Goal: Task Accomplishment & Management: Manage account settings

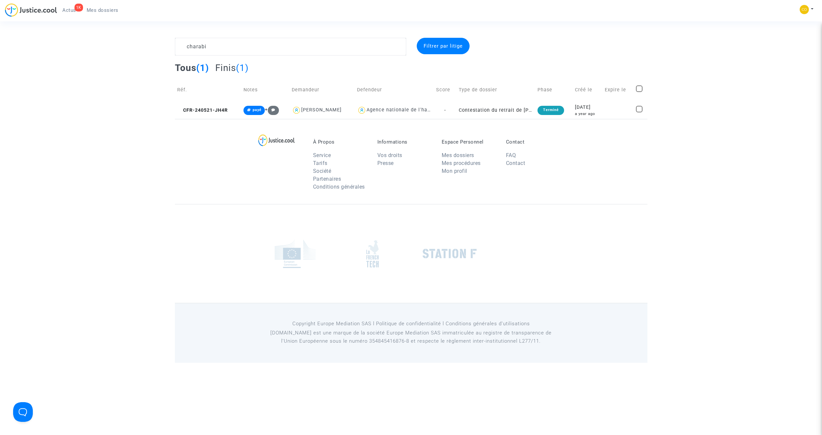
click at [213, 48] on textarea at bounding box center [290, 47] width 231 height 18
click at [211, 47] on textarea at bounding box center [290, 47] width 231 height 18
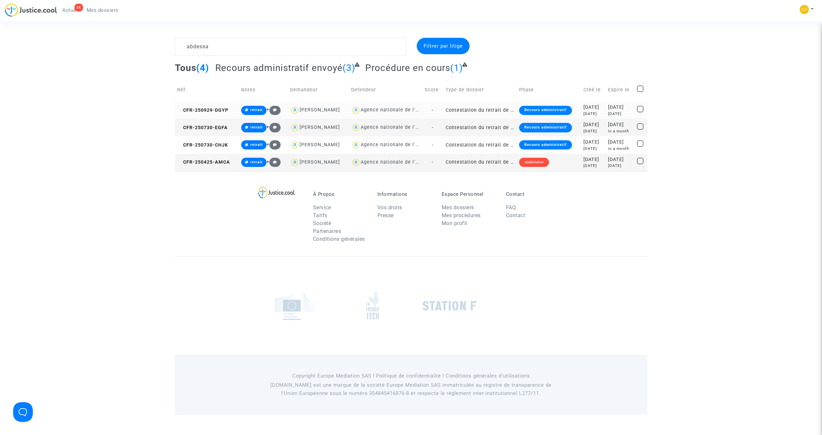
type textarea "abdessa"
click at [490, 108] on td "Contestation du retrait de [PERSON_NAME] par l'ANAH (mandataire)" at bounding box center [480, 109] width 74 height 17
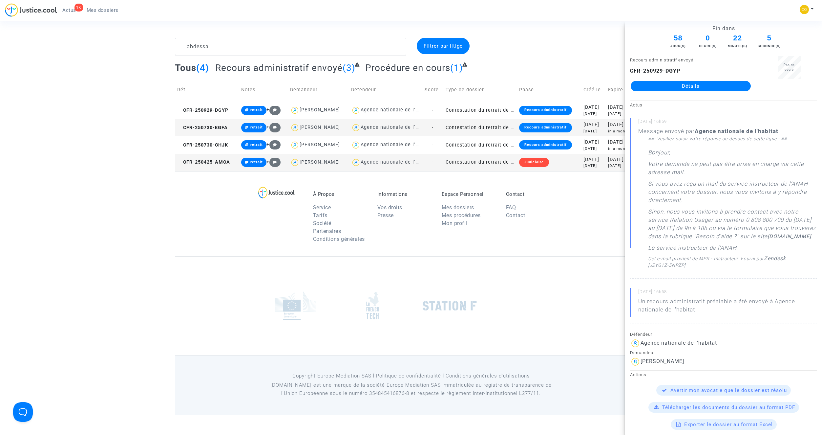
click at [665, 87] on link "Détails" at bounding box center [691, 86] width 120 height 11
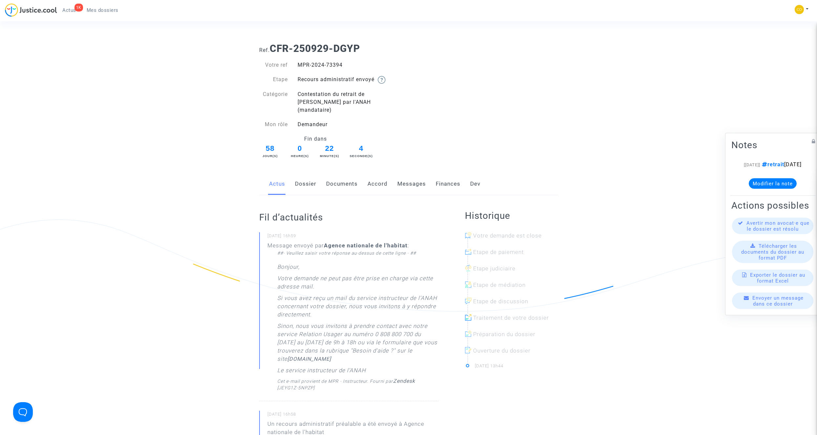
click at [343, 177] on link "Documents" at bounding box center [342, 184] width 32 height 22
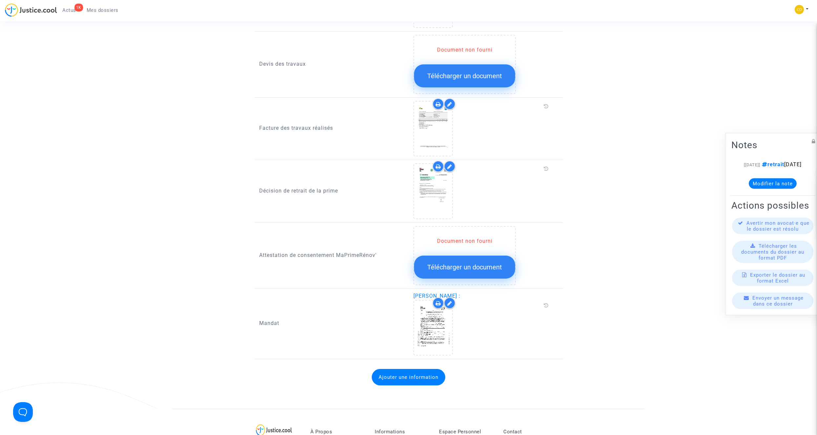
scroll to position [755, 0]
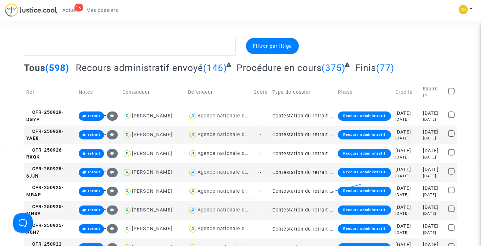
click at [112, 51] on textarea at bounding box center [130, 47] width 212 height 18
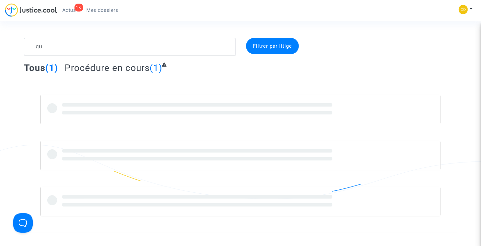
type textarea "g"
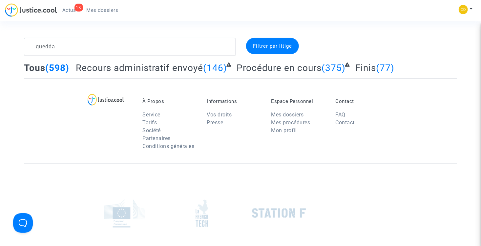
type textarea "[DEMOGRAPHIC_DATA]"
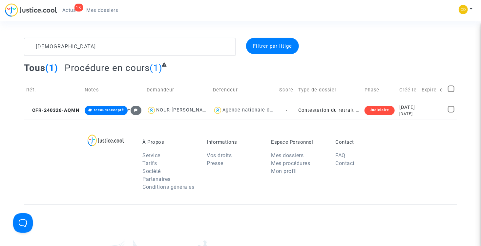
drag, startPoint x: 80, startPoint y: 47, endPoint x: 33, endPoint y: 47, distance: 46.9
click at [33, 47] on textarea at bounding box center [130, 47] width 212 height 18
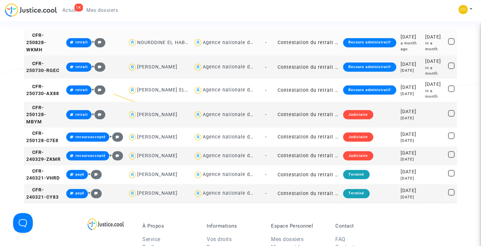
scroll to position [66, 0]
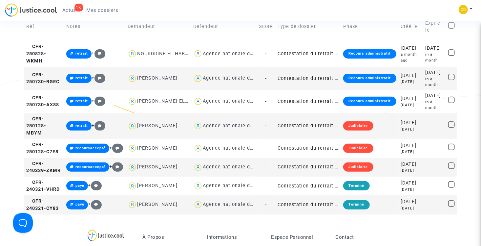
type textarea "andre"
click at [313, 176] on td "Contestation du retrait de [PERSON_NAME] par l'ANAH (mandataire)" at bounding box center [308, 167] width 66 height 19
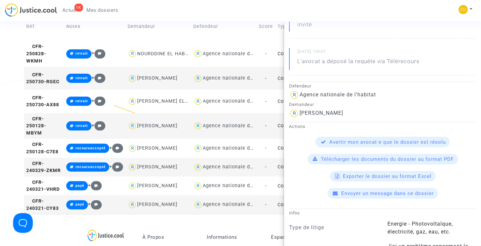
scroll to position [0, 0]
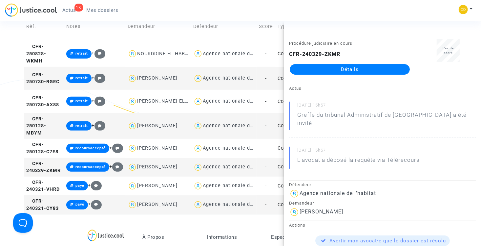
click at [146, 7] on div "1K Actus Mes dossiers Mon profil Paramètres Déconnexion" at bounding box center [240, 12] width 481 height 18
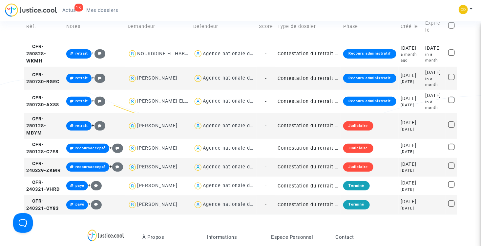
click at [109, 9] on span "Mes dossiers" at bounding box center [103, 10] width 32 height 6
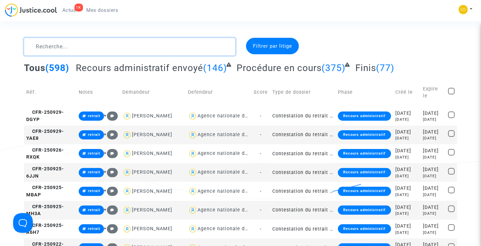
click at [134, 42] on textarea at bounding box center [130, 47] width 212 height 18
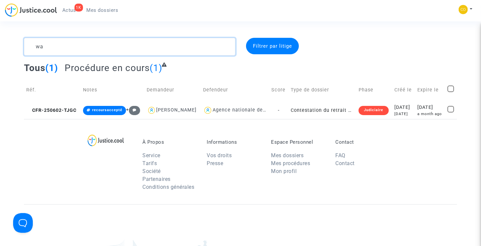
type textarea "w"
type textarea "t"
type textarea "b"
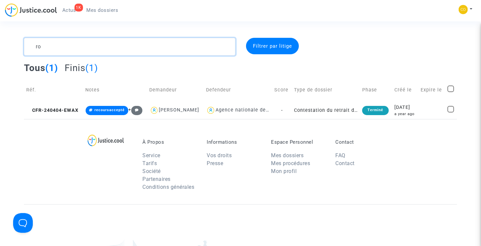
type textarea "r"
type textarea "g"
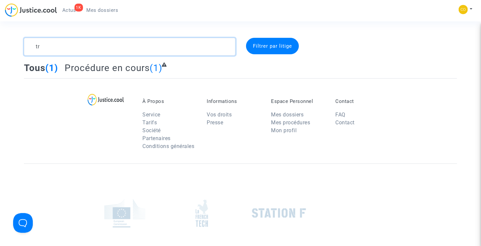
type textarea "t"
type textarea "b"
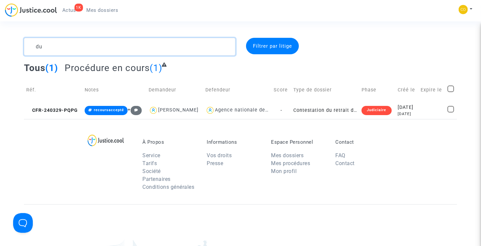
type textarea "d"
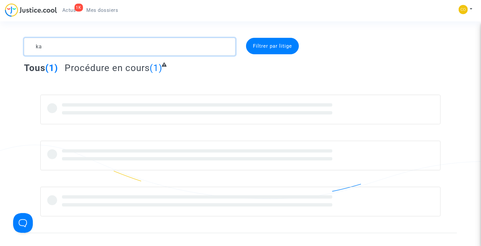
type textarea "k"
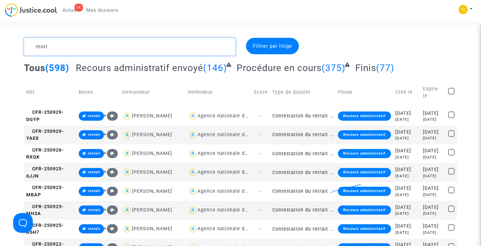
type textarea "morin"
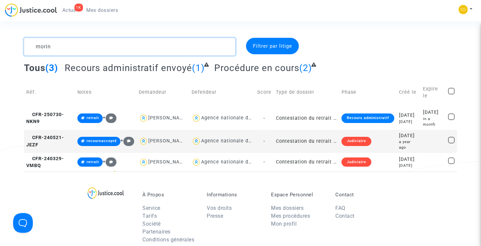
click at [56, 46] on textarea at bounding box center [130, 47] width 212 height 18
click at [54, 51] on textarea at bounding box center [130, 47] width 212 height 18
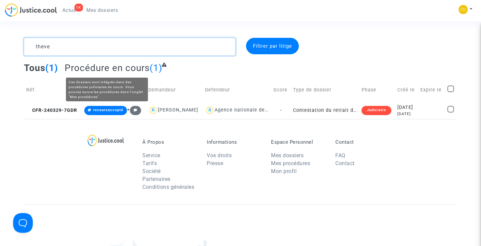
click at [85, 38] on textarea at bounding box center [130, 47] width 212 height 18
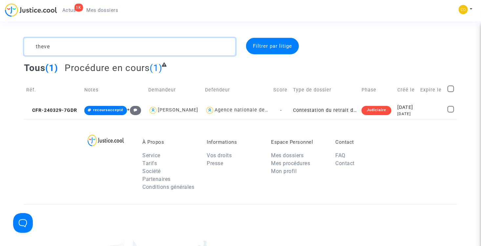
click at [85, 38] on textarea at bounding box center [130, 47] width 212 height 18
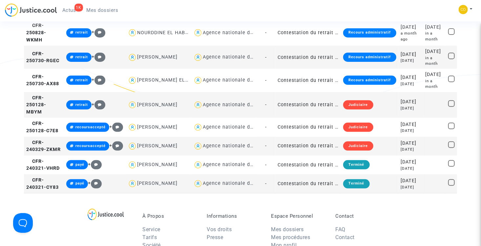
scroll to position [98, 0]
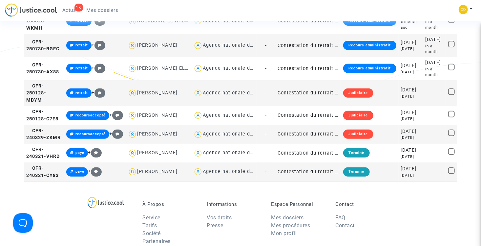
type textarea "andre"
click at [107, 10] on span "Mes dossiers" at bounding box center [103, 10] width 32 height 6
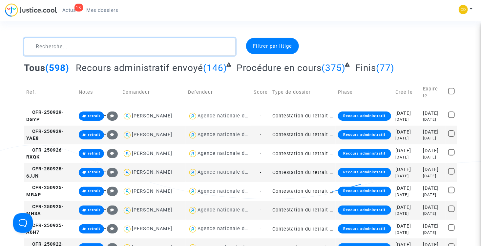
click at [95, 43] on textarea at bounding box center [130, 47] width 212 height 18
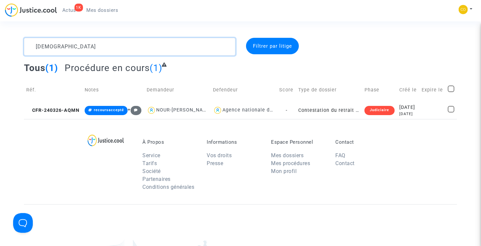
click at [65, 43] on textarea at bounding box center [130, 47] width 212 height 18
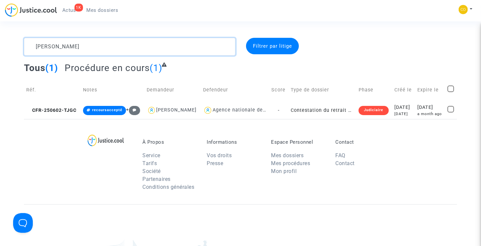
click at [68, 47] on textarea at bounding box center [130, 47] width 212 height 18
type textarea "b"
click at [56, 45] on textarea at bounding box center [130, 47] width 212 height 18
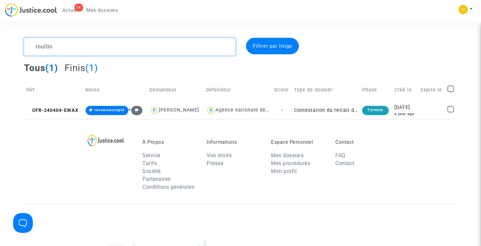
click at [71, 47] on textarea at bounding box center [130, 47] width 212 height 18
click at [97, 50] on textarea at bounding box center [130, 47] width 212 height 18
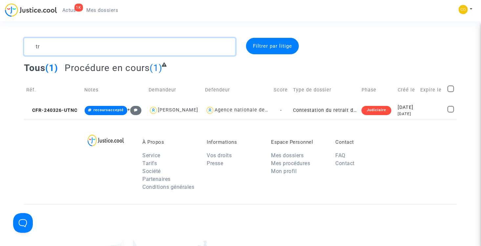
type textarea "t"
click at [56, 46] on textarea at bounding box center [130, 47] width 212 height 18
click at [65, 43] on textarea at bounding box center [130, 47] width 212 height 18
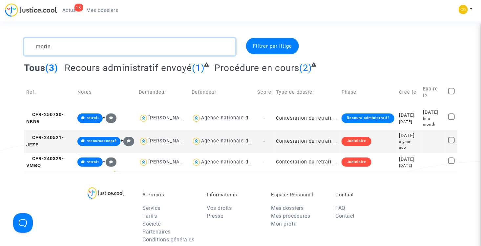
click at [76, 48] on textarea at bounding box center [130, 47] width 212 height 18
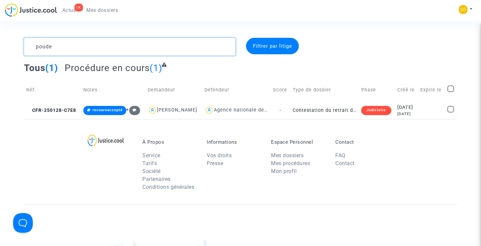
click at [62, 46] on textarea at bounding box center [130, 47] width 212 height 18
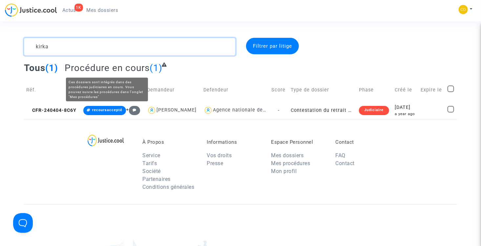
click at [67, 51] on textarea at bounding box center [130, 47] width 212 height 18
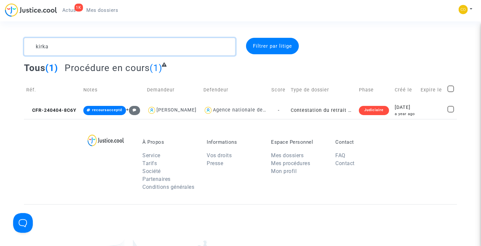
click at [67, 51] on textarea at bounding box center [130, 47] width 212 height 18
click at [63, 43] on textarea at bounding box center [130, 47] width 212 height 18
click at [72, 43] on textarea at bounding box center [130, 47] width 212 height 18
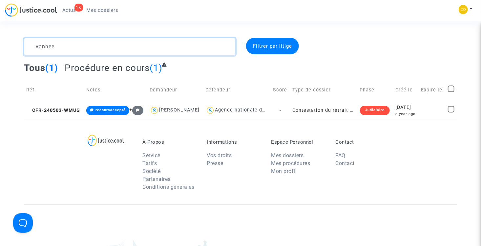
type textarea "s"
click at [70, 48] on textarea at bounding box center [130, 47] width 212 height 18
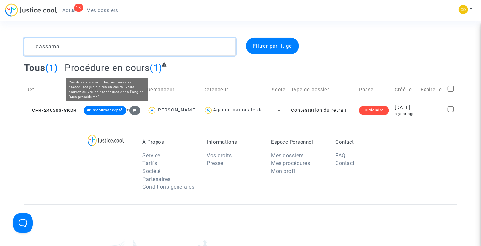
click at [78, 51] on textarea at bounding box center [130, 47] width 212 height 18
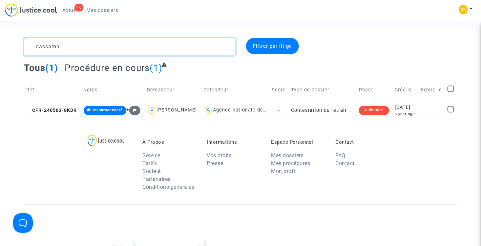
click at [78, 51] on textarea at bounding box center [130, 47] width 212 height 18
click at [84, 47] on textarea at bounding box center [130, 47] width 212 height 18
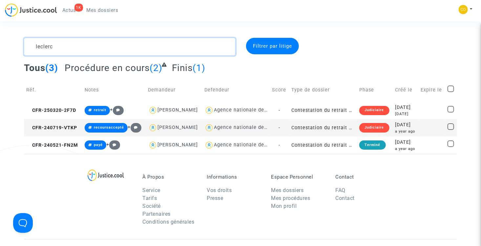
click at [63, 49] on textarea at bounding box center [130, 47] width 212 height 18
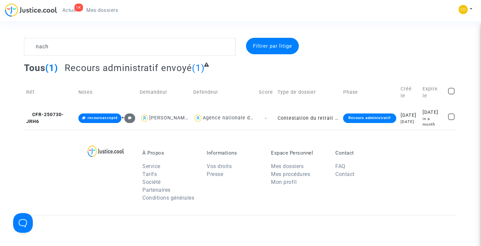
drag, startPoint x: 76, startPoint y: 55, endPoint x: 74, endPoint y: 53, distance: 3.5
click at [76, 55] on complex-dispute-list "nach Filtrer par litige Tous (1) Recours administratif envoyé (1) Réf. Notes De…" at bounding box center [240, 84] width 433 height 92
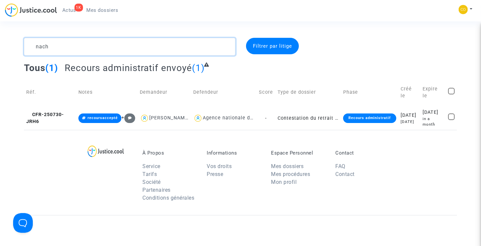
click at [73, 52] on textarea at bounding box center [130, 47] width 212 height 18
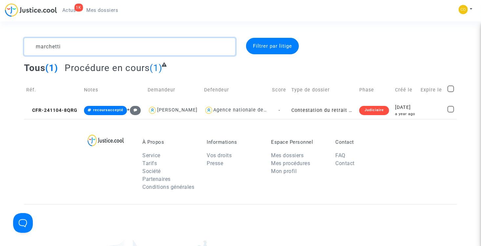
click at [97, 46] on textarea at bounding box center [130, 47] width 212 height 18
click at [82, 48] on textarea at bounding box center [130, 47] width 212 height 18
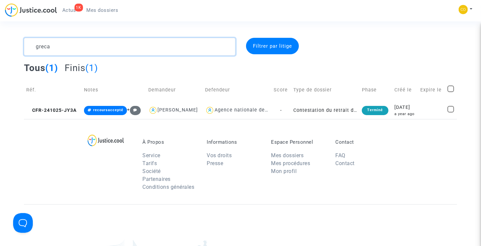
click at [76, 44] on textarea at bounding box center [130, 47] width 212 height 18
click at [63, 47] on textarea at bounding box center [130, 47] width 212 height 18
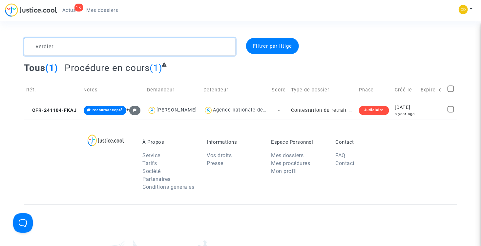
click at [84, 49] on textarea at bounding box center [130, 47] width 212 height 18
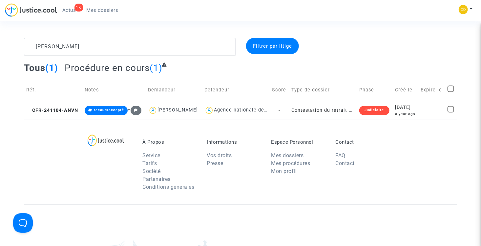
click at [86, 37] on section "[PERSON_NAME] Filtrer par litige Tous (1) Procédure en cours (1) Réf. Notes Dem…" at bounding box center [240, 181] width 481 height 362
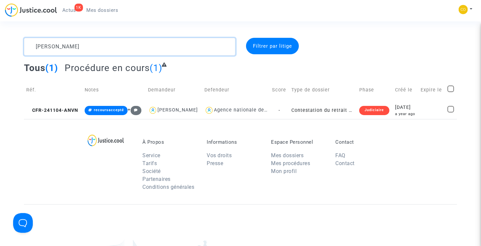
click at [82, 45] on textarea at bounding box center [130, 47] width 212 height 18
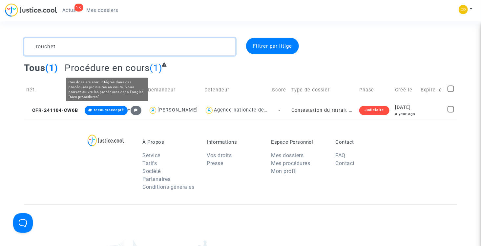
click at [76, 54] on textarea at bounding box center [130, 47] width 212 height 18
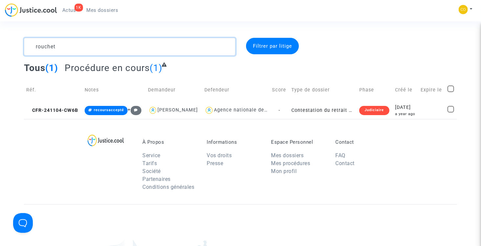
click at [76, 54] on textarea at bounding box center [130, 47] width 212 height 18
click at [93, 51] on textarea at bounding box center [130, 47] width 212 height 18
click at [78, 47] on textarea at bounding box center [130, 47] width 212 height 18
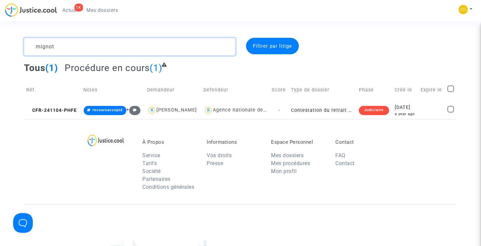
click at [62, 47] on textarea at bounding box center [130, 47] width 212 height 18
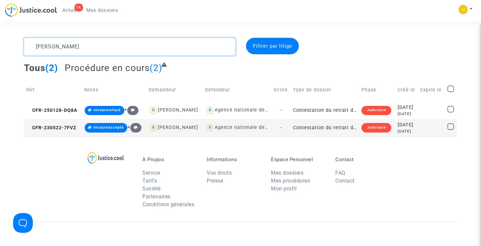
type textarea "[PERSON_NAME]"
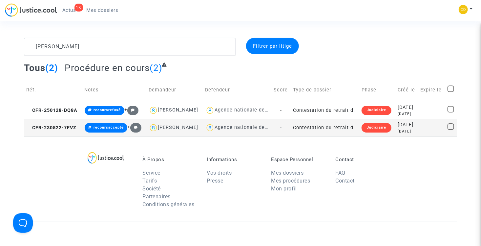
click at [327, 136] on td "Contestation du retrait de [PERSON_NAME] par l'ANAH (mandataire)" at bounding box center [325, 127] width 69 height 17
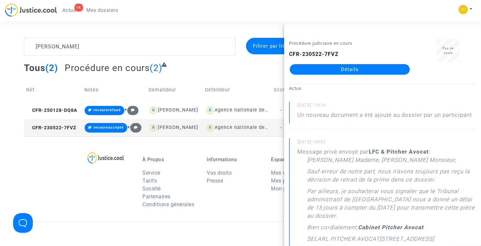
click at [360, 67] on link "Détails" at bounding box center [350, 69] width 120 height 11
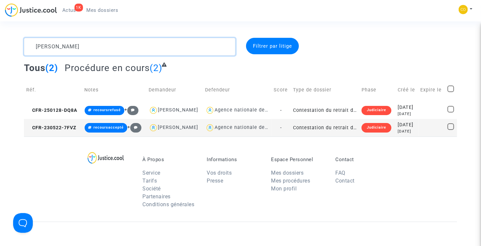
click at [84, 43] on textarea at bounding box center [130, 47] width 212 height 18
click at [80, 46] on textarea at bounding box center [130, 47] width 212 height 18
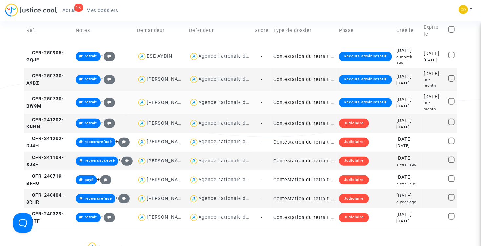
scroll to position [66, 0]
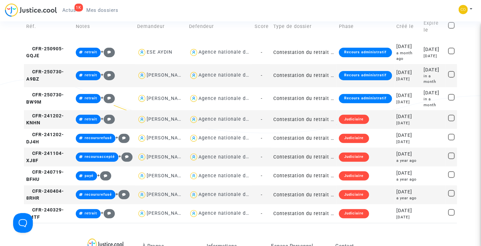
type textarea "ay"
click at [316, 166] on td "Contestation du retrait de [PERSON_NAME] par l'ANAH (mandataire)" at bounding box center [304, 156] width 66 height 19
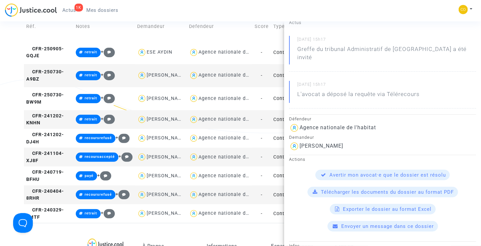
scroll to position [0, 0]
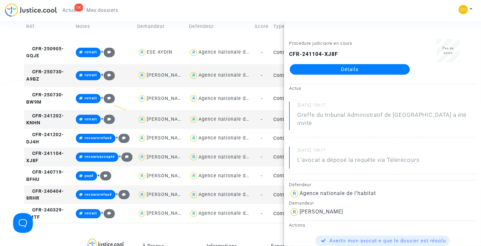
click at [352, 68] on link "Détails" at bounding box center [350, 69] width 120 height 11
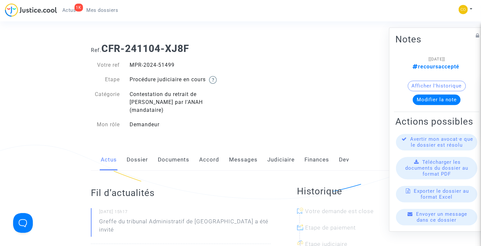
click at [104, 11] on span "Mes dossiers" at bounding box center [103, 10] width 32 height 6
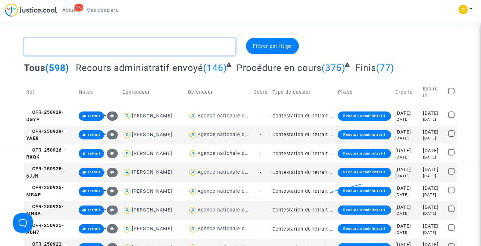
click at [116, 51] on textarea at bounding box center [130, 47] width 212 height 18
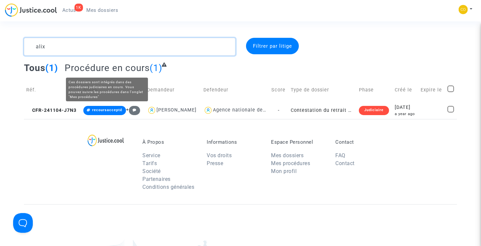
click at [101, 48] on textarea at bounding box center [130, 47] width 212 height 18
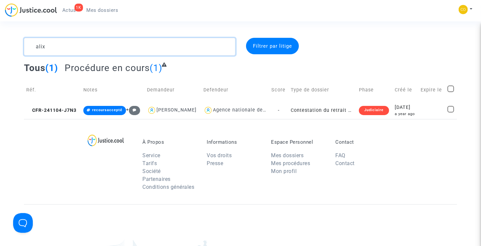
click at [101, 48] on textarea at bounding box center [130, 47] width 212 height 18
click at [76, 54] on textarea at bounding box center [130, 47] width 212 height 18
click at [74, 53] on textarea at bounding box center [130, 47] width 212 height 18
type textarea "tibi"
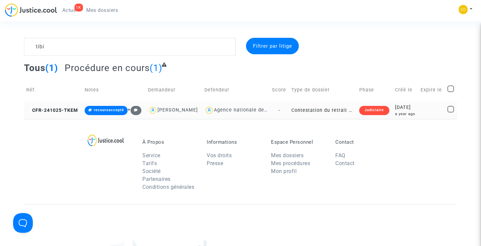
click at [319, 112] on td "Contestation du retrait de [PERSON_NAME] par l'ANAH (mandataire)" at bounding box center [324, 109] width 68 height 17
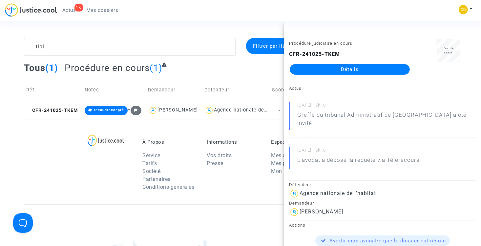
click at [351, 70] on link "Détails" at bounding box center [350, 69] width 120 height 11
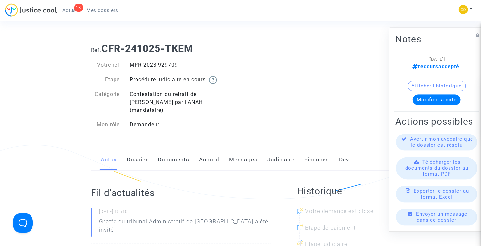
click at [276, 152] on link "Judiciaire" at bounding box center [281, 160] width 27 height 22
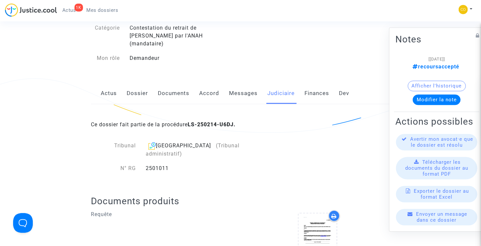
scroll to position [66, 0]
click at [110, 89] on link "Actus" at bounding box center [109, 94] width 16 height 22
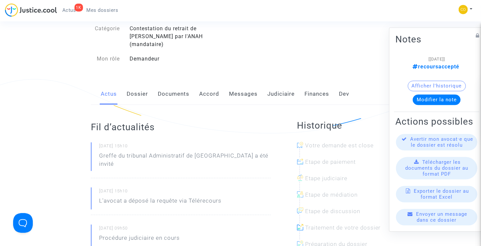
drag, startPoint x: 99, startPoint y: 136, endPoint x: 124, endPoint y: 137, distance: 25.0
click at [124, 142] on div "[DATE] 15h10 Greffe du tribunal Administratif de [GEOGRAPHIC_DATA] a été invité" at bounding box center [181, 160] width 180 height 36
drag, startPoint x: 124, startPoint y: 137, endPoint x: 132, endPoint y: 139, distance: 8.5
click at [132, 143] on small "[DATE] 15h10" at bounding box center [184, 147] width 171 height 9
click at [340, 35] on div "Ref. CFR-241025-TKEM Votre ref MPR-2023-929709 Etape Procédure judiciaire en co…" at bounding box center [240, 20] width 309 height 97
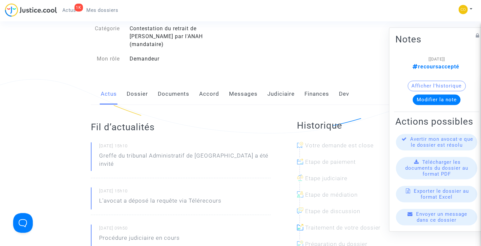
click at [331, 46] on div "Ref. CFR-241025-TKEM Votre ref MPR-2023-929709 Etape Procédure judiciaire en co…" at bounding box center [240, 20] width 309 height 97
drag, startPoint x: 112, startPoint y: 11, endPoint x: 112, endPoint y: 20, distance: 8.5
click at [112, 11] on span "Mes dossiers" at bounding box center [103, 10] width 32 height 6
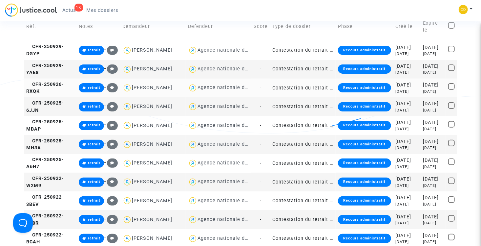
scroll to position [42, 0]
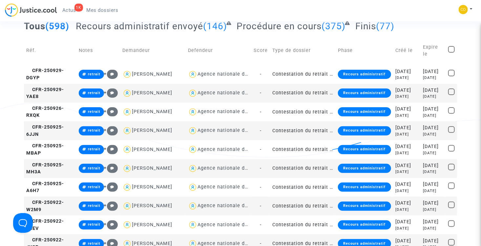
click at [113, 14] on textarea at bounding box center [130, 5] width 212 height 18
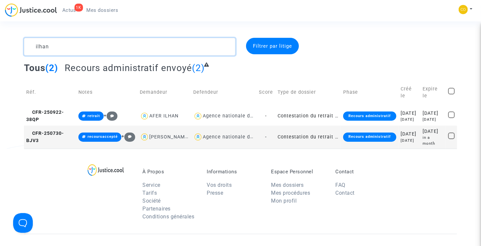
type textarea "ilhan"
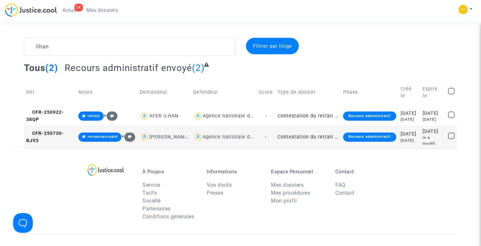
click at [303, 139] on td "Contestation du retrait de [PERSON_NAME] par l'ANAH (mandataire)" at bounding box center [308, 136] width 66 height 23
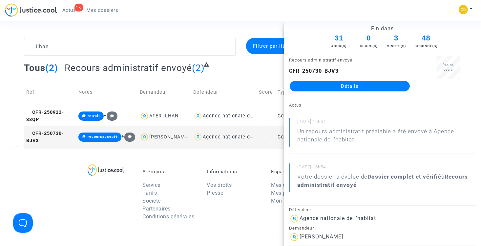
click at [359, 82] on link "Détails" at bounding box center [350, 86] width 120 height 11
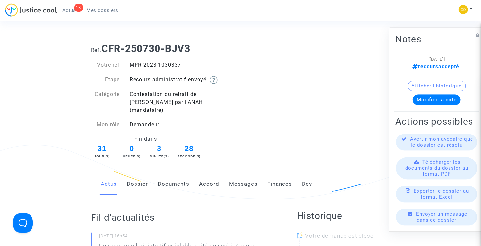
click at [111, 10] on span "Mes dossiers" at bounding box center [103, 10] width 32 height 6
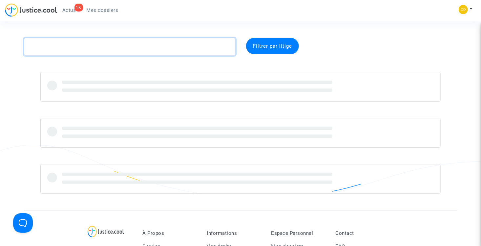
click at [104, 48] on textarea at bounding box center [130, 47] width 212 height 18
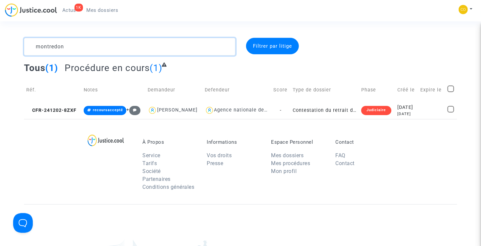
click at [78, 49] on textarea at bounding box center [130, 47] width 212 height 18
click at [109, 42] on textarea at bounding box center [130, 47] width 212 height 18
click at [54, 42] on textarea at bounding box center [130, 47] width 212 height 18
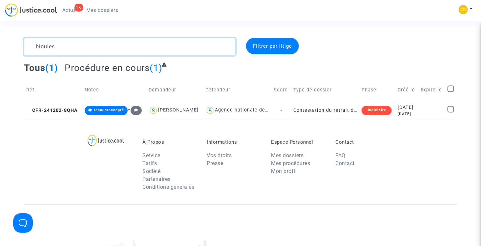
click at [54, 42] on textarea at bounding box center [130, 47] width 212 height 18
click at [74, 49] on textarea at bounding box center [130, 47] width 212 height 18
click at [75, 51] on textarea at bounding box center [130, 47] width 212 height 18
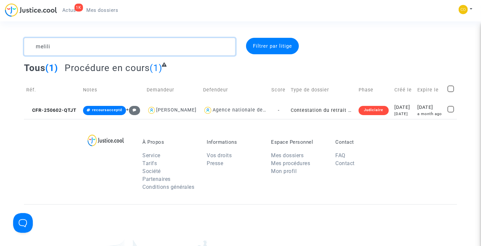
click at [51, 52] on textarea at bounding box center [130, 47] width 212 height 18
click at [78, 47] on textarea at bounding box center [130, 47] width 212 height 18
click at [66, 50] on textarea at bounding box center [130, 47] width 212 height 18
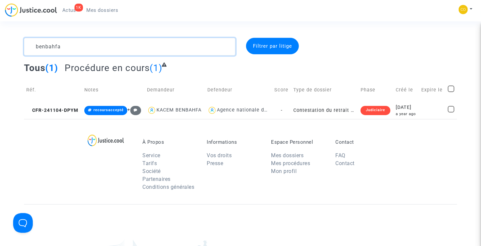
click at [66, 50] on textarea at bounding box center [130, 47] width 212 height 18
click at [84, 45] on textarea at bounding box center [130, 47] width 212 height 18
click at [83, 45] on textarea at bounding box center [130, 47] width 212 height 18
click at [67, 49] on textarea at bounding box center [130, 47] width 212 height 18
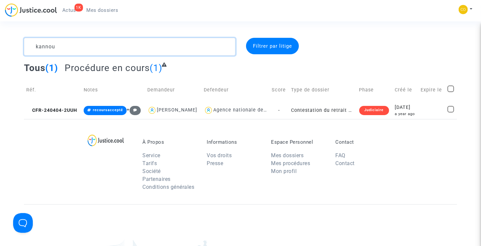
click at [81, 50] on textarea at bounding box center [130, 47] width 212 height 18
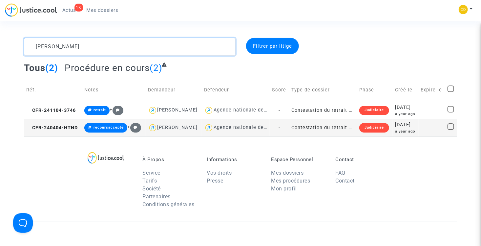
click at [79, 49] on textarea at bounding box center [130, 47] width 212 height 18
click at [78, 49] on textarea at bounding box center [130, 47] width 212 height 18
click at [88, 48] on textarea at bounding box center [130, 47] width 212 height 18
drag, startPoint x: 101, startPoint y: 47, endPoint x: 34, endPoint y: 42, distance: 67.1
click at [34, 42] on textarea at bounding box center [130, 47] width 212 height 18
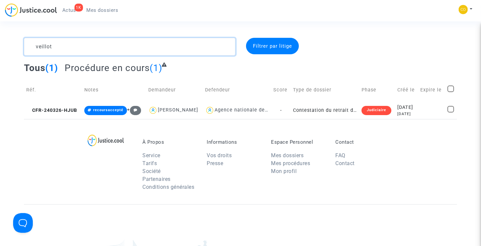
click at [69, 46] on textarea at bounding box center [130, 47] width 212 height 18
click at [91, 43] on textarea at bounding box center [130, 47] width 212 height 18
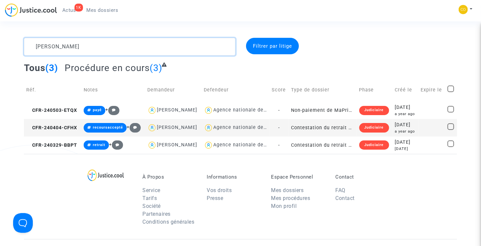
type textarea "[PERSON_NAME]"
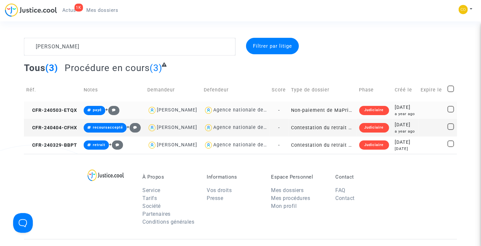
click at [333, 118] on td "Non-paiement de MaPrimeRenov' par l'ANAH (mandataire)" at bounding box center [323, 109] width 68 height 17
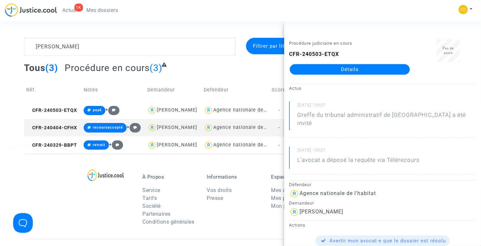
click at [363, 70] on link "Détails" at bounding box center [350, 69] width 120 height 11
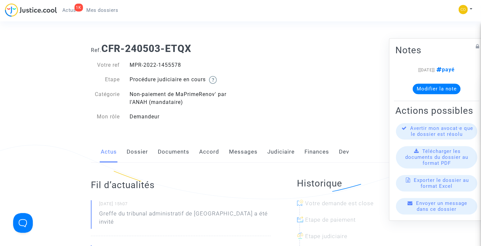
click at [87, 11] on span "Mes dossiers" at bounding box center [103, 10] width 32 height 6
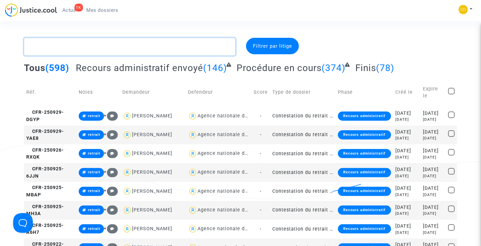
click at [75, 50] on textarea at bounding box center [130, 47] width 212 height 18
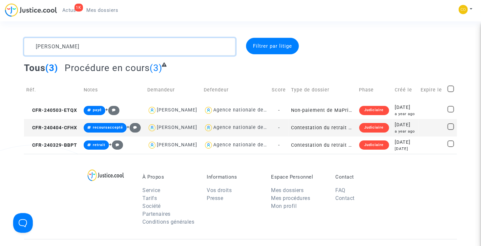
type textarea "[PERSON_NAME]"
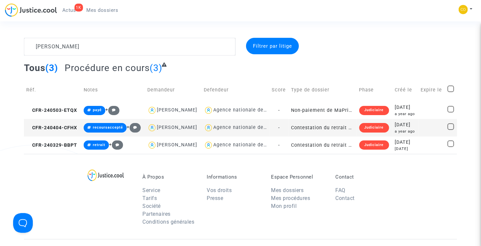
click at [326, 136] on td "Contestation du retrait de [PERSON_NAME] par l'ANAH (mandataire)" at bounding box center [323, 127] width 68 height 17
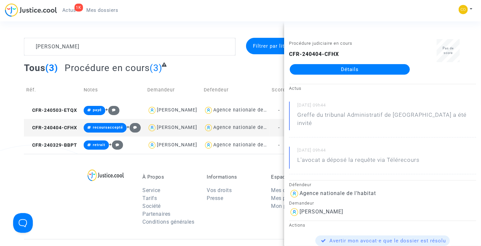
click at [346, 64] on link "Détails" at bounding box center [350, 69] width 120 height 11
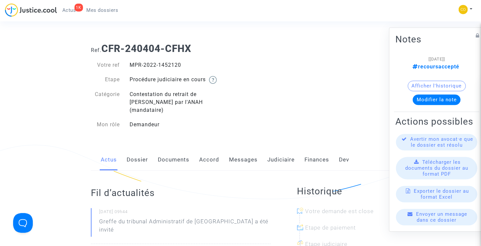
click at [95, 7] on span "Mes dossiers" at bounding box center [103, 10] width 32 height 6
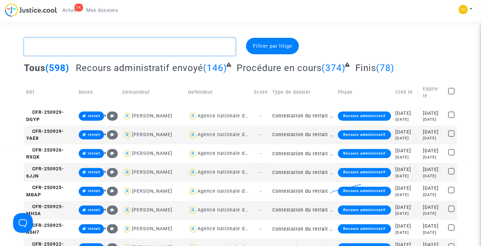
click at [86, 48] on textarea at bounding box center [130, 47] width 212 height 18
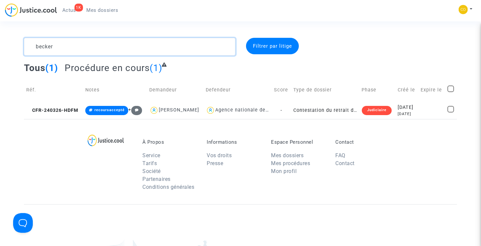
click at [77, 44] on textarea at bounding box center [130, 47] width 212 height 18
click at [66, 48] on textarea at bounding box center [130, 47] width 212 height 18
click at [65, 48] on textarea at bounding box center [130, 47] width 212 height 18
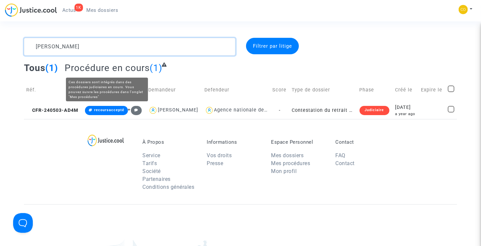
click at [83, 46] on textarea at bounding box center [130, 47] width 212 height 18
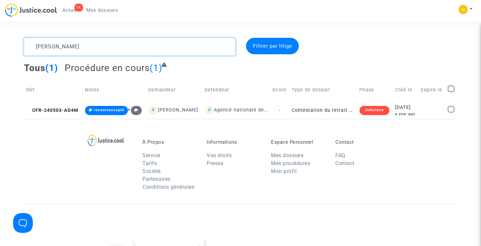
click at [83, 46] on textarea at bounding box center [130, 47] width 212 height 18
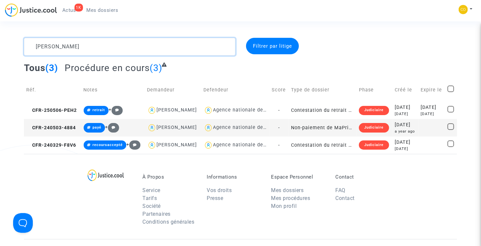
click at [70, 45] on textarea at bounding box center [130, 47] width 212 height 18
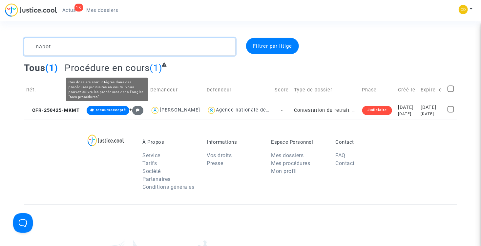
click at [69, 43] on textarea at bounding box center [130, 47] width 212 height 18
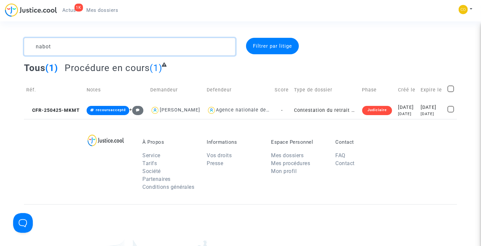
click at [69, 43] on textarea at bounding box center [130, 47] width 212 height 18
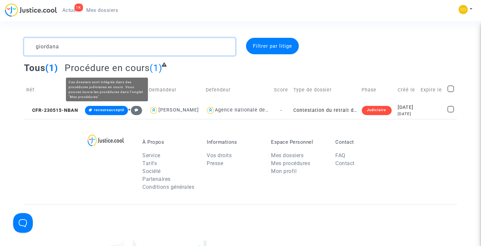
click at [83, 49] on textarea at bounding box center [130, 47] width 212 height 18
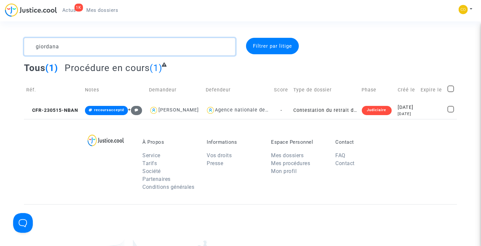
click at [83, 49] on textarea at bounding box center [130, 47] width 212 height 18
click at [70, 47] on textarea at bounding box center [130, 47] width 212 height 18
click at [89, 51] on textarea at bounding box center [130, 47] width 212 height 18
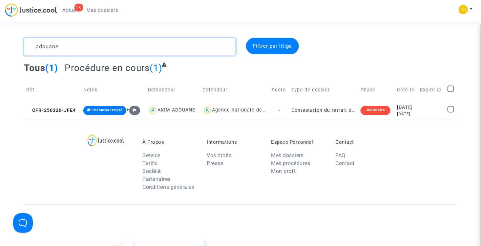
click at [62, 47] on textarea at bounding box center [130, 47] width 212 height 18
click at [66, 48] on textarea at bounding box center [130, 47] width 212 height 18
click at [64, 46] on textarea at bounding box center [130, 47] width 212 height 18
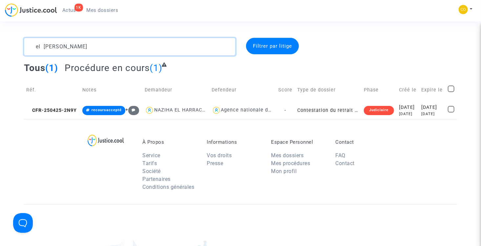
click at [64, 46] on textarea at bounding box center [130, 47] width 212 height 18
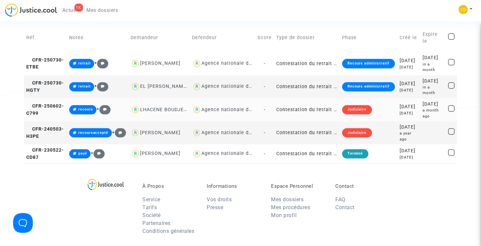
scroll to position [66, 0]
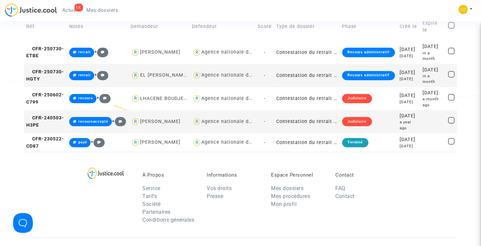
type textarea "[PERSON_NAME]"
click at [310, 133] on td "Contestation du retrait de [PERSON_NAME] par l'ANAH (mandataire)" at bounding box center [307, 121] width 66 height 23
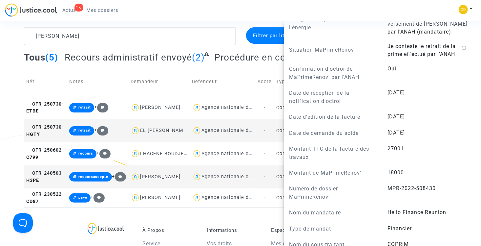
scroll to position [0, 0]
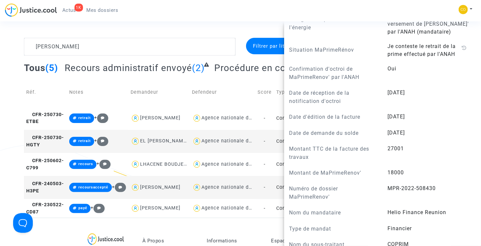
click at [172, 92] on td "Demandeur" at bounding box center [159, 92] width 62 height 28
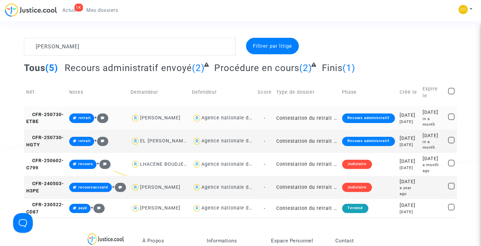
click at [314, 121] on td "Contestation du retrait de [PERSON_NAME] par l'ANAH (mandataire)" at bounding box center [307, 117] width 66 height 23
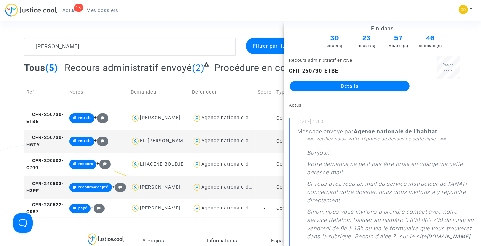
click at [357, 84] on link "Détails" at bounding box center [350, 86] width 120 height 11
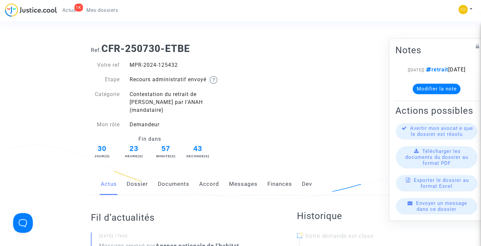
click at [101, 12] on span "Mes dossiers" at bounding box center [103, 10] width 32 height 6
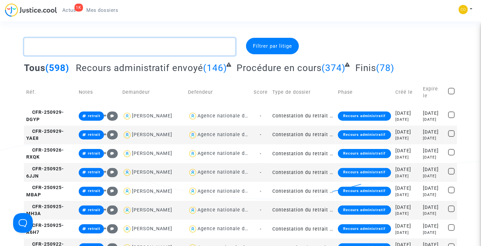
click at [93, 50] on textarea at bounding box center [130, 47] width 212 height 18
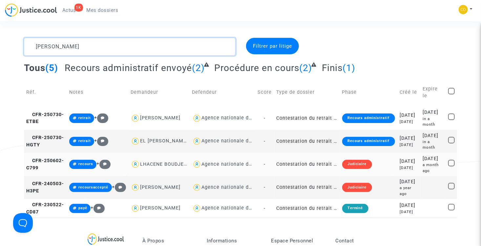
scroll to position [33, 0]
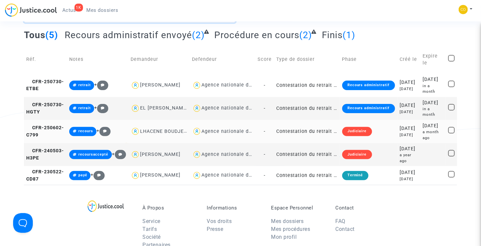
type textarea "[PERSON_NAME]"
click at [313, 143] on td "Contestation du retrait de [PERSON_NAME] par l'ANAH (mandataire)" at bounding box center [307, 131] width 66 height 23
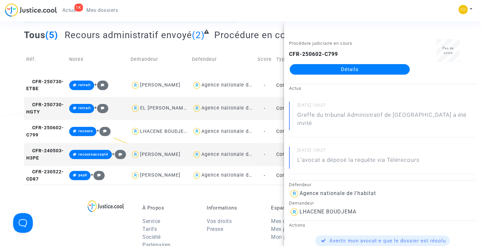
click at [354, 70] on link "Détails" at bounding box center [350, 69] width 120 height 11
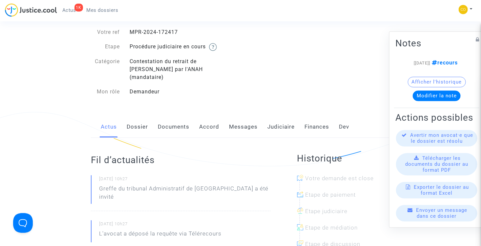
click at [101, 8] on span "Mes dossiers" at bounding box center [103, 10] width 32 height 6
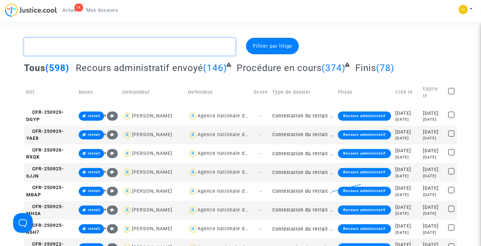
click at [106, 44] on textarea at bounding box center [130, 47] width 212 height 18
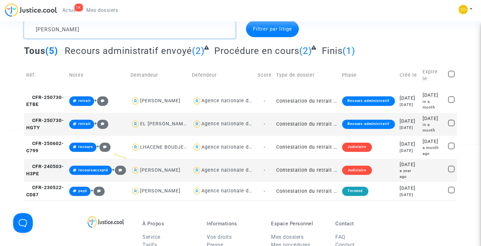
scroll to position [33, 0]
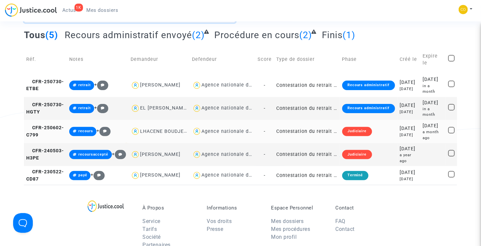
type textarea "[PERSON_NAME]"
click at [320, 143] on td "Contestation du retrait de [PERSON_NAME] par l'ANAH (mandataire)" at bounding box center [307, 131] width 66 height 23
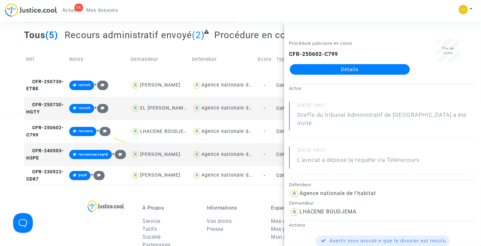
click at [164, 45] on td "Demandeur" at bounding box center [159, 59] width 62 height 28
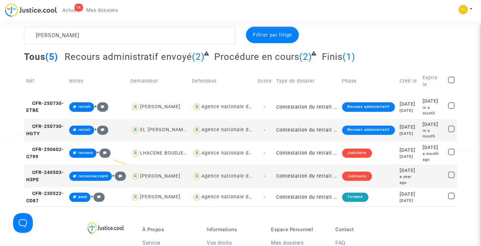
scroll to position [0, 0]
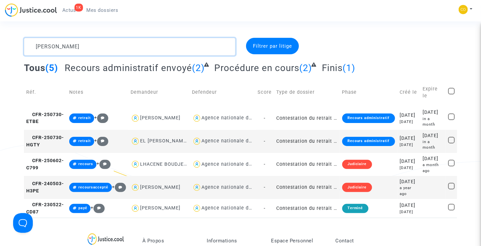
click at [97, 51] on textarea at bounding box center [130, 47] width 212 height 18
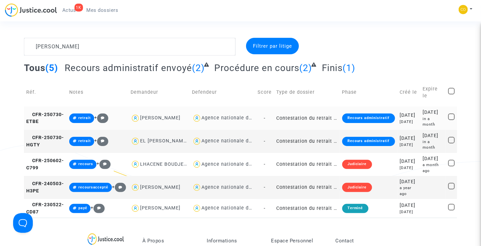
click at [305, 120] on td "Contestation du retrait de [PERSON_NAME] par l'ANAH (mandataire)" at bounding box center [307, 117] width 66 height 23
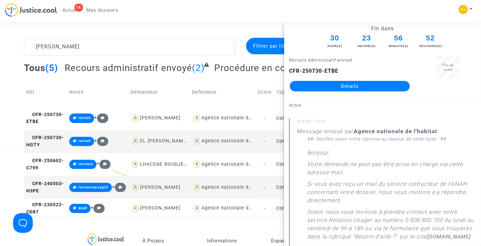
click at [331, 85] on link "Détails" at bounding box center [350, 86] width 120 height 11
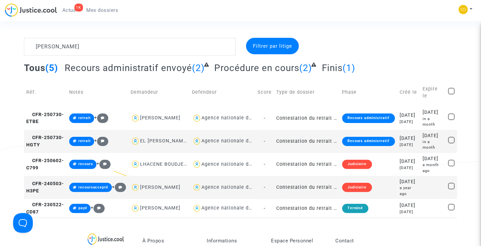
scroll to position [33, 0]
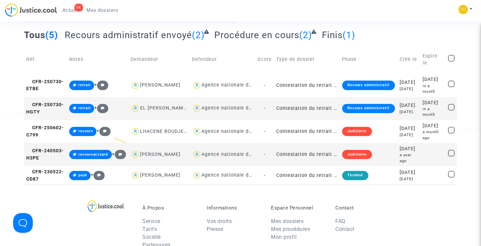
click at [306, 166] on td "Contestation du retrait de [PERSON_NAME] par l'ANAH (mandataire)" at bounding box center [307, 154] width 66 height 23
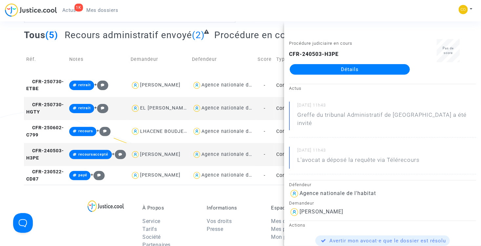
click at [324, 67] on link "Détails" at bounding box center [350, 69] width 120 height 11
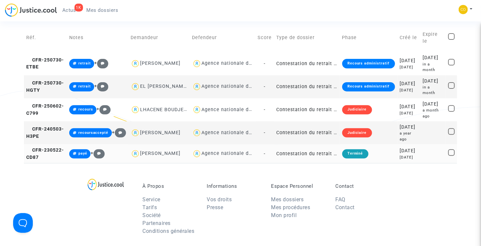
scroll to position [66, 0]
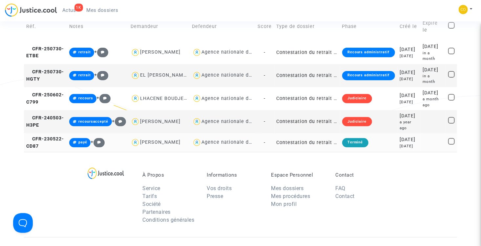
click at [317, 152] on td "Contestation du retrait de [PERSON_NAME] par l'ANAH (mandataire)" at bounding box center [307, 142] width 66 height 19
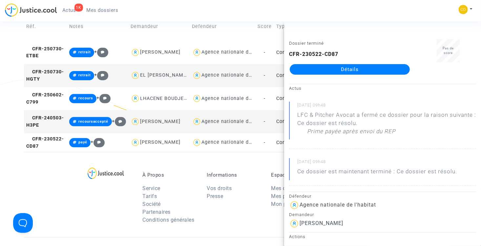
click at [329, 69] on link "Détails" at bounding box center [350, 69] width 120 height 11
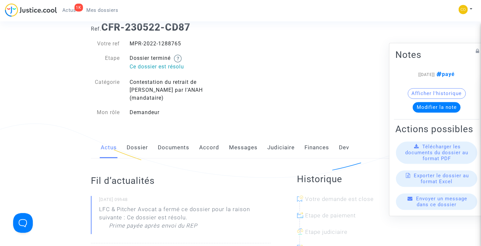
scroll to position [33, 0]
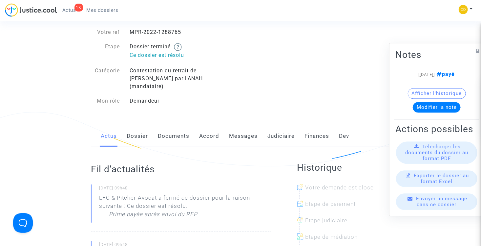
click at [102, 12] on span "Mes dossiers" at bounding box center [103, 10] width 32 height 6
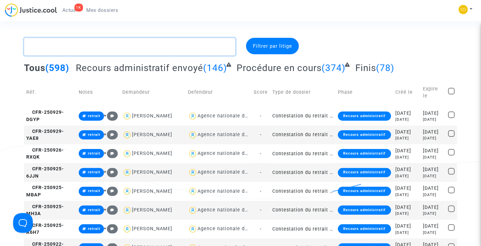
click at [118, 50] on textarea at bounding box center [130, 47] width 212 height 18
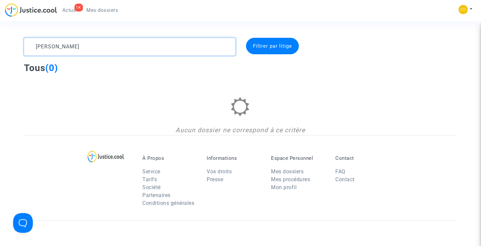
click at [94, 50] on textarea at bounding box center [130, 47] width 212 height 18
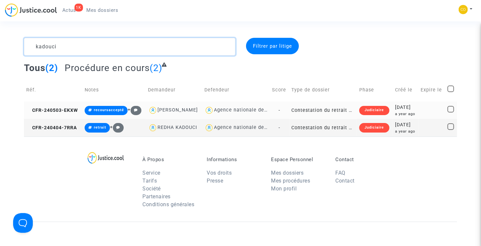
type textarea "kadouci"
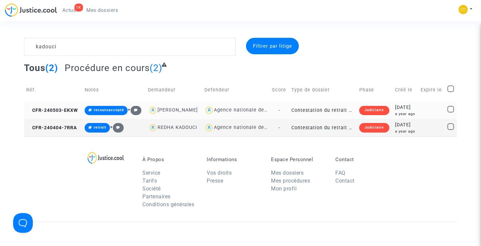
click at [343, 118] on td "Contestation du retrait de [PERSON_NAME] par l'ANAH (mandataire)" at bounding box center [324, 109] width 68 height 17
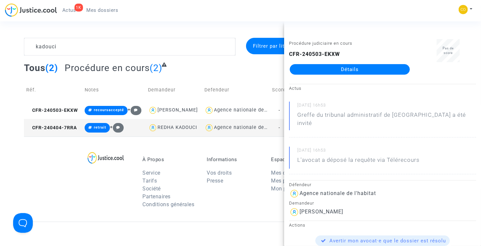
click at [341, 72] on link "Détails" at bounding box center [350, 69] width 120 height 11
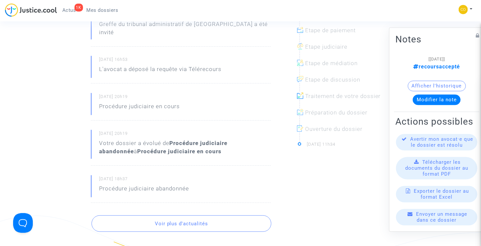
scroll to position [33, 0]
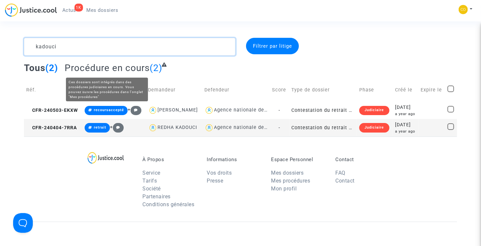
click at [92, 43] on textarea at bounding box center [130, 47] width 212 height 18
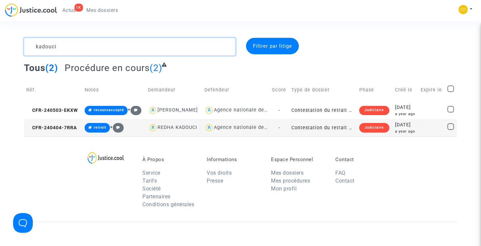
click at [92, 43] on textarea at bounding box center [130, 47] width 212 height 18
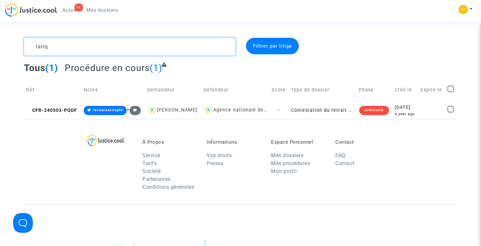
click at [67, 47] on textarea at bounding box center [130, 47] width 212 height 18
type textarea "thiesset"
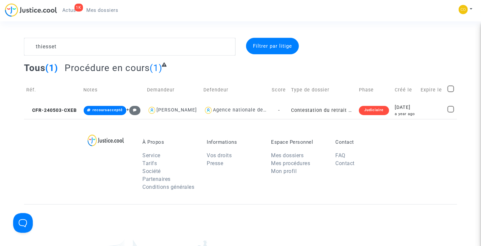
click at [101, 10] on span "Mes dossiers" at bounding box center [103, 10] width 32 height 6
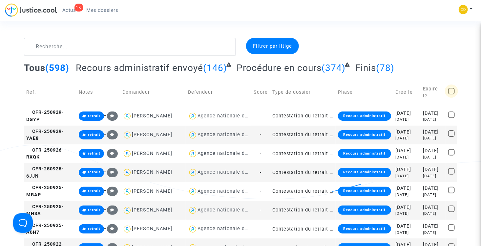
click at [452, 90] on span at bounding box center [451, 91] width 7 height 7
click at [452, 94] on input "checkbox" at bounding box center [451, 94] width 0 height 0
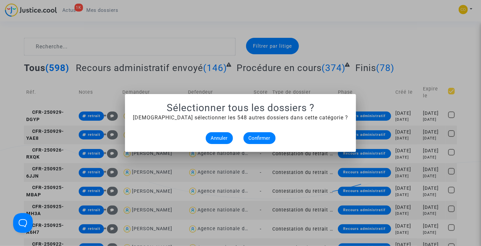
click at [324, 40] on div at bounding box center [240, 123] width 481 height 246
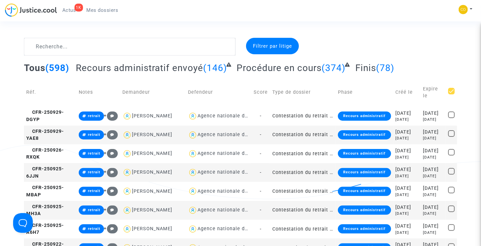
click at [454, 88] on span at bounding box center [451, 91] width 7 height 7
click at [452, 94] on input "checkbox" at bounding box center [451, 94] width 0 height 0
click at [451, 88] on span at bounding box center [451, 91] width 7 height 7
click at [451, 94] on input "checkbox" at bounding box center [451, 94] width 0 height 0
checkbox input "true"
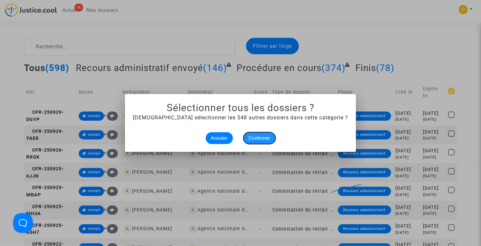
click at [262, 136] on span "Confirmer" at bounding box center [260, 138] width 22 height 6
checkbox input "true"
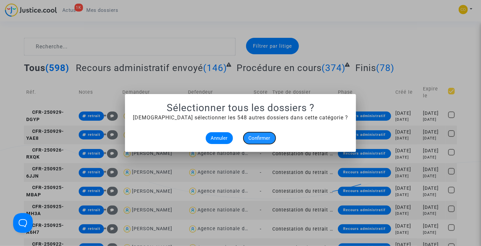
checkbox input "true"
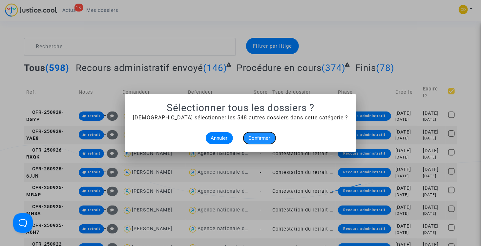
checkbox input "true"
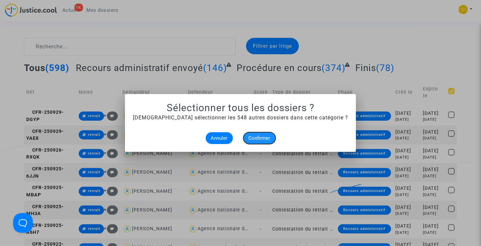
checkbox input "true"
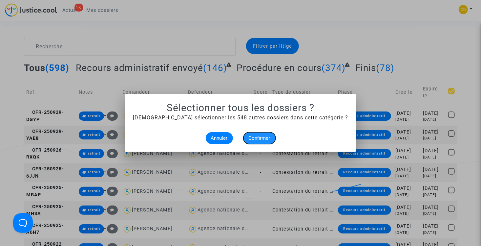
checkbox input "true"
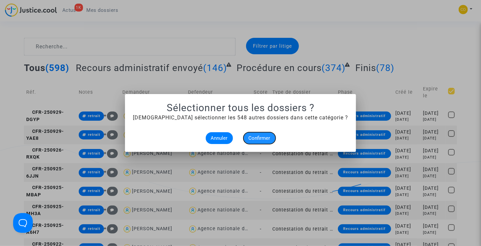
checkbox input "true"
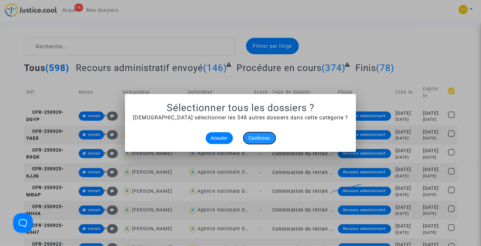
checkbox input "true"
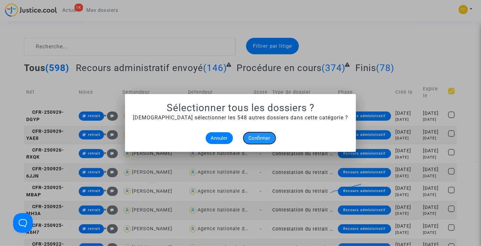
checkbox input "true"
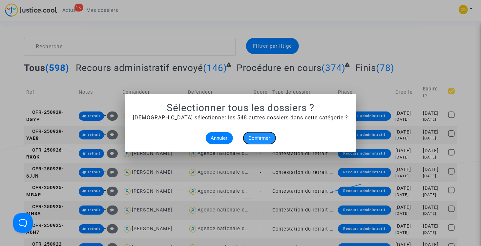
checkbox input "true"
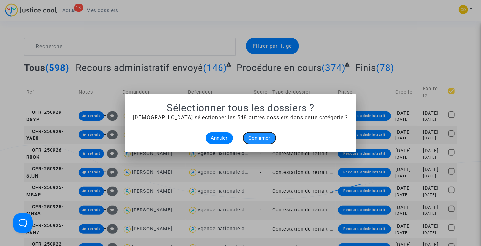
checkbox input "true"
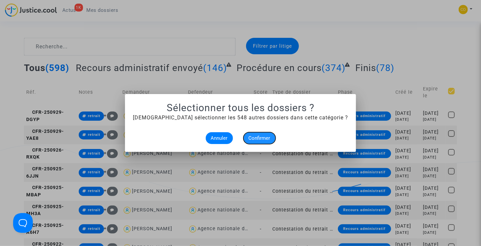
checkbox input "true"
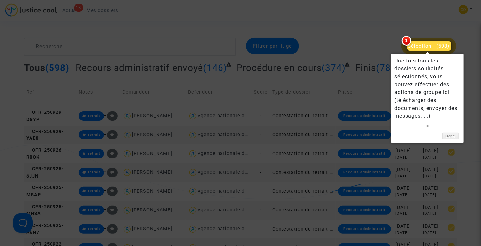
click at [432, 47] on span "Sélection (598)" at bounding box center [428, 46] width 41 height 6
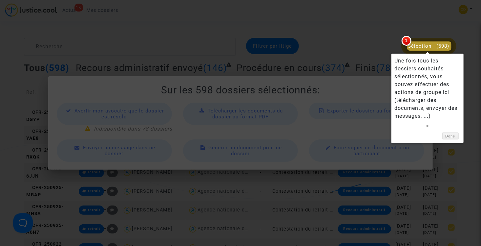
click at [428, 43] on span "Sélection" at bounding box center [420, 46] width 24 height 6
click at [453, 135] on link "Done" at bounding box center [450, 135] width 16 height 7
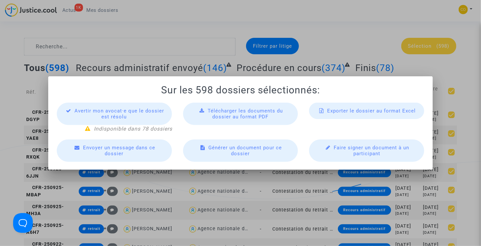
click at [378, 110] on span "Exporter le dossier au format Excel" at bounding box center [371, 111] width 89 height 6
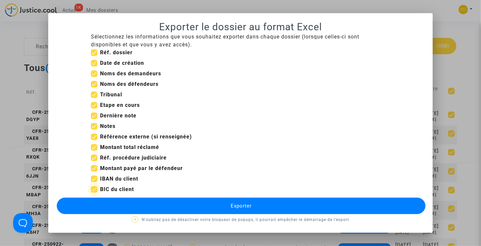
click at [96, 189] on span at bounding box center [94, 189] width 7 height 7
click at [94, 192] on input "BIC du client" at bounding box center [94, 192] width 0 height 0
checkbox input "false"
click at [94, 178] on span at bounding box center [94, 178] width 7 height 7
click at [94, 182] on input "IBAN du client" at bounding box center [94, 182] width 0 height 0
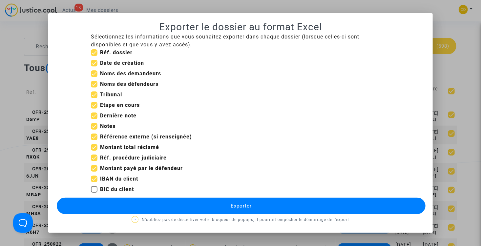
checkbox input "false"
click at [95, 85] on span at bounding box center [94, 84] width 7 height 7
click at [94, 87] on input "Noms des défendeurs" at bounding box center [94, 87] width 0 height 0
checkbox input "false"
click at [242, 205] on span "Exporter" at bounding box center [241, 206] width 21 height 6
